Goal: Information Seeking & Learning: Learn about a topic

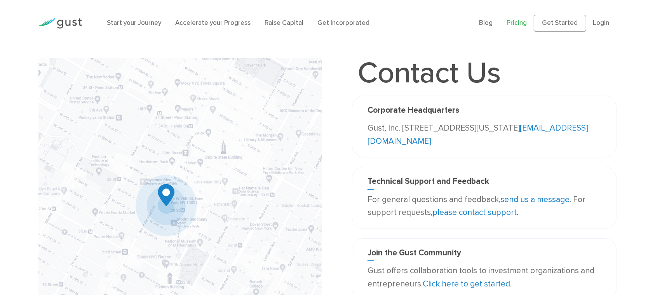
click at [507, 27] on link "Pricing" at bounding box center [517, 23] width 20 height 8
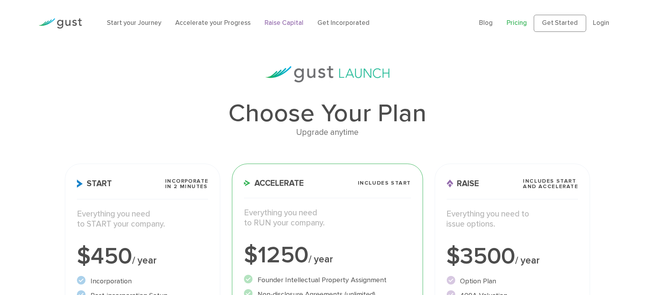
click at [301, 27] on link "Raise Capital" at bounding box center [284, 23] width 39 height 8
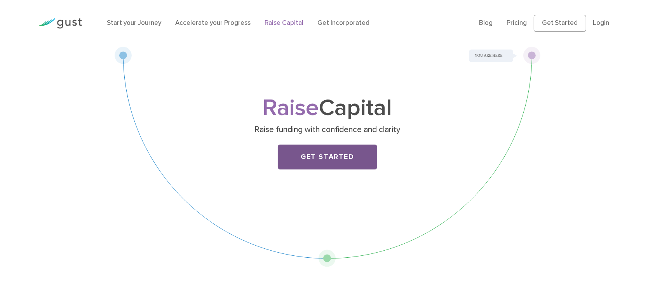
click at [361, 169] on link "Get Started" at bounding box center [327, 157] width 99 height 25
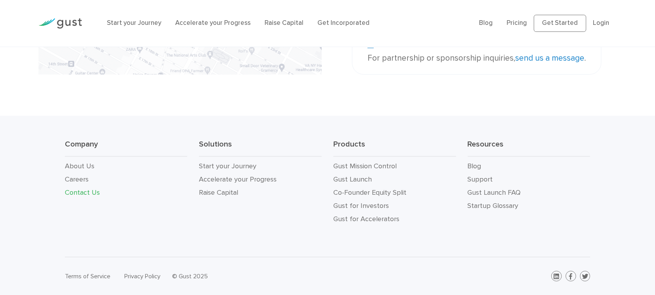
scroll to position [337, 0]
click at [79, 162] on link "About Us" at bounding box center [80, 166] width 30 height 8
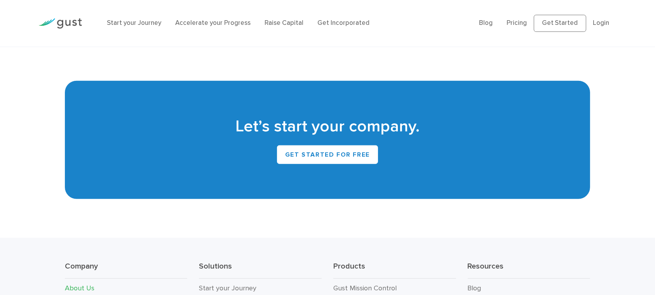
scroll to position [508, 0]
